Goal: Task Accomplishment & Management: Manage account settings

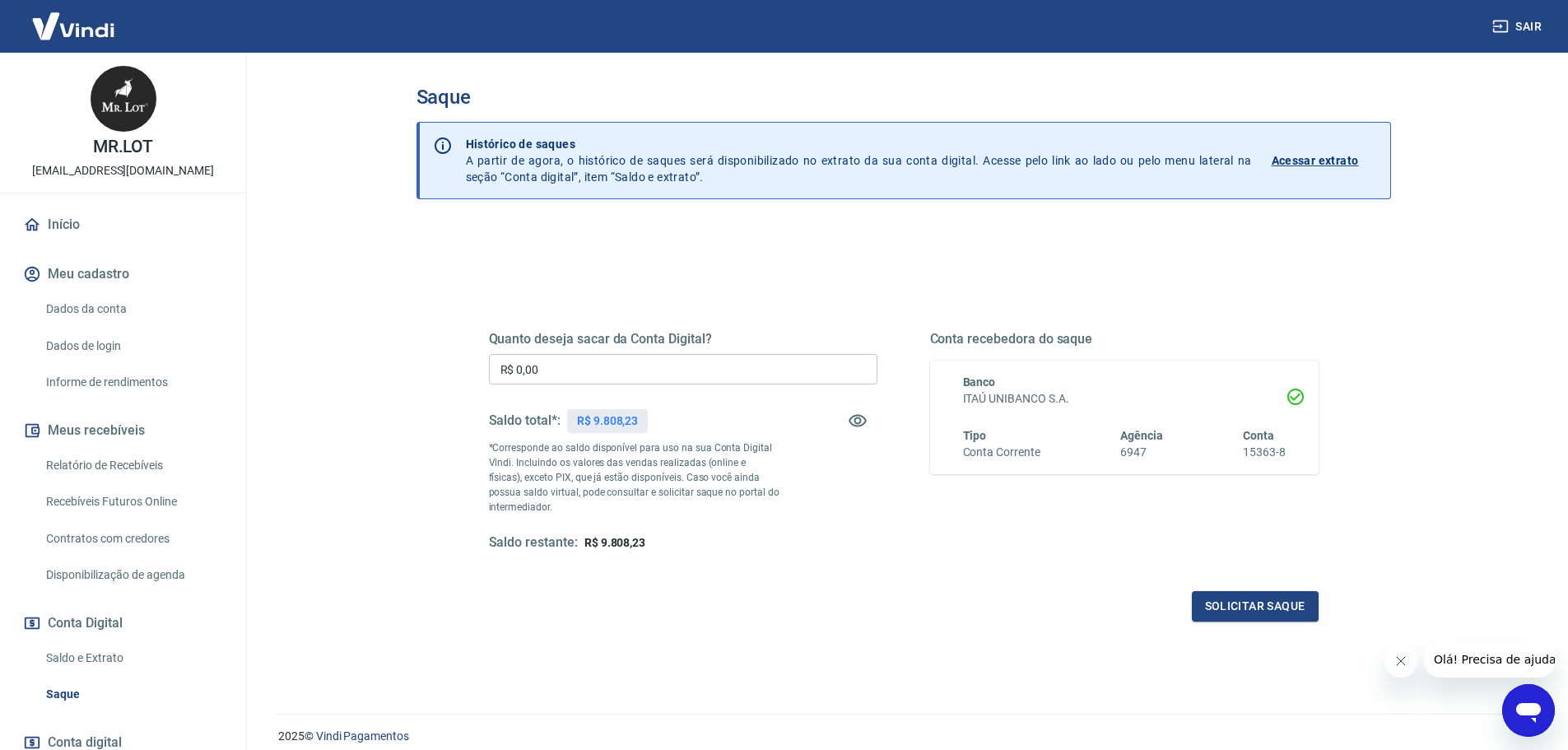
click at [954, 529] on div "Conta recebedora do saque Banco ITAÚ UNIBANCO S.A. Tipo Conta Corrente Agência …" at bounding box center [1124, 441] width 388 height 221
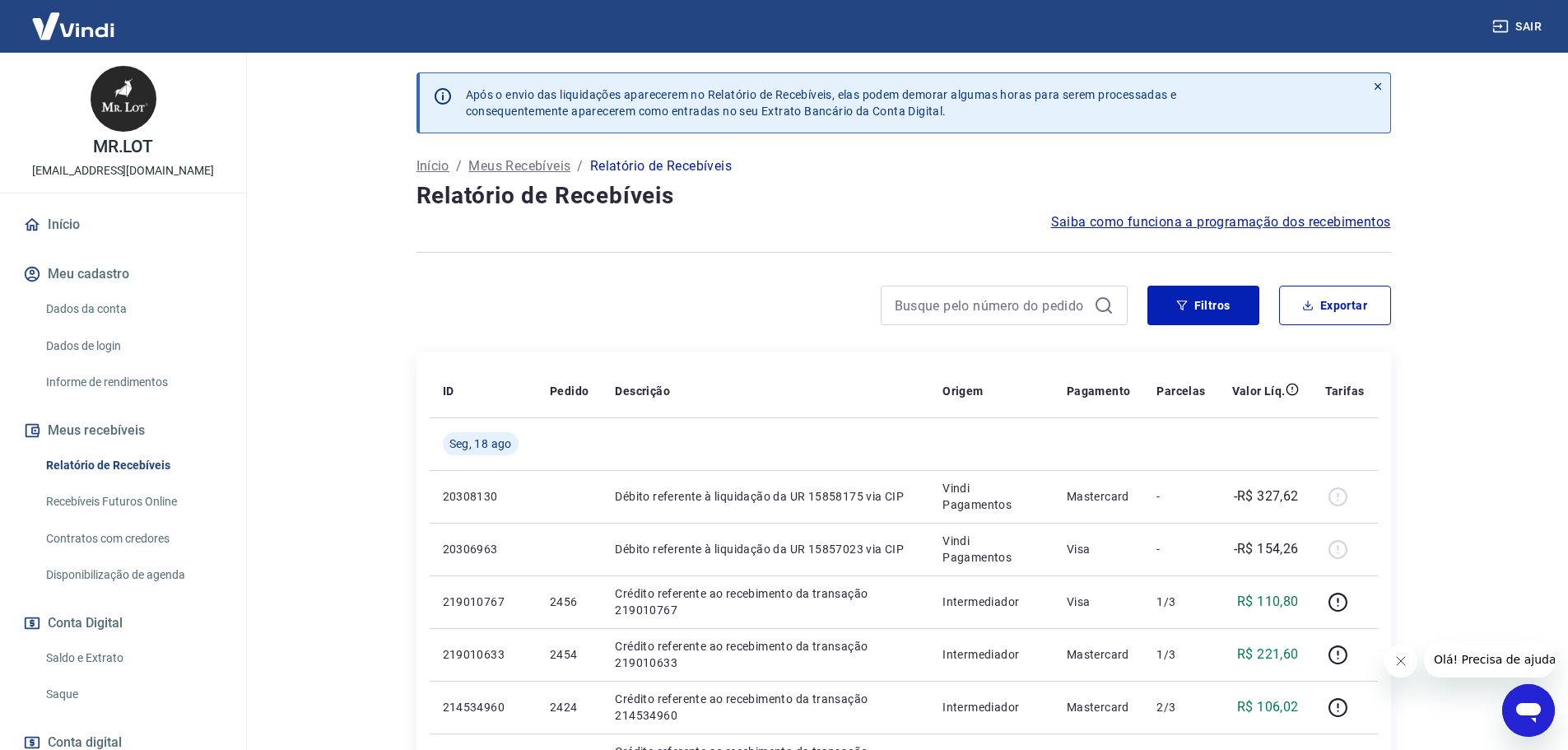
click at [83, 224] on link "Início" at bounding box center [123, 225] width 207 height 37
